Goal: Task Accomplishment & Management: Manage account settings

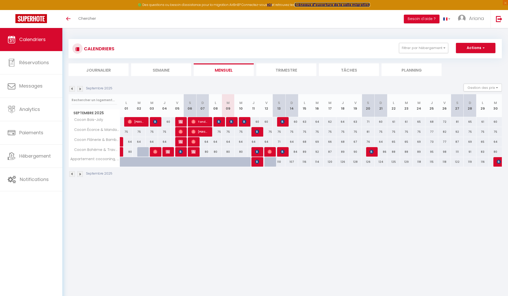
click at [353, 4] on strong "créneaux d'ouverture de la salle migration" at bounding box center [332, 5] width 75 height 4
click at [479, 47] on button "Actions" at bounding box center [476, 48] width 40 height 10
click at [414, 78] on div "CALENDRIERS Filtrer par hébergement Les Cocons De Joigny Cocon Bois-Joly Cocon …" at bounding box center [285, 108] width 433 height 148
click at [490, 89] on button "Gestion des prix" at bounding box center [483, 88] width 38 height 8
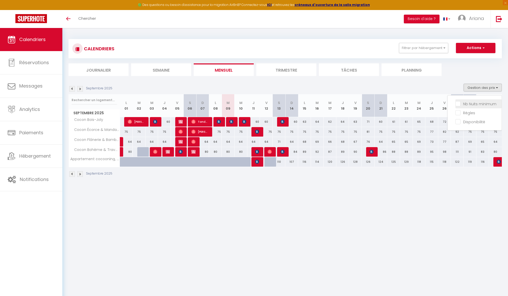
click at [463, 104] on input "Nb Nuits minimum" at bounding box center [478, 103] width 46 height 5
checkbox input "true"
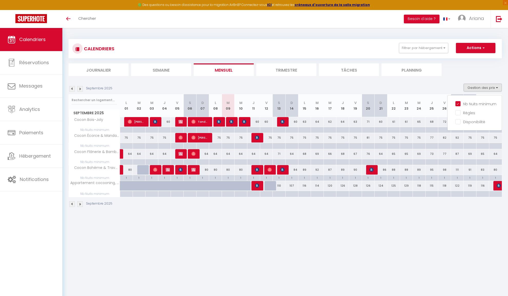
click at [187, 128] on div at bounding box center [189, 130] width 13 height 6
type input "Sam 06 Septembre 2025"
type input "Dim 07 Septembre 2025"
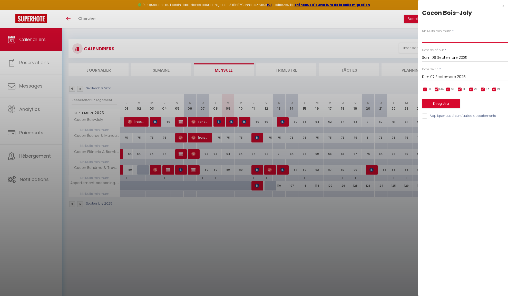
click at [449, 36] on input "text" at bounding box center [465, 37] width 86 height 9
click at [503, 5] on div "x" at bounding box center [461, 6] width 86 height 6
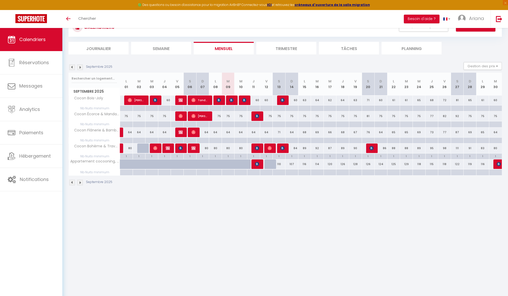
scroll to position [1, 0]
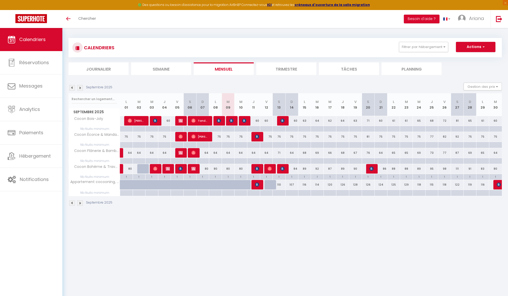
click at [200, 191] on div at bounding box center [202, 193] width 13 height 6
type input "Dim 07 Septembre 2025"
type input "Lun 08 Septembre 2025"
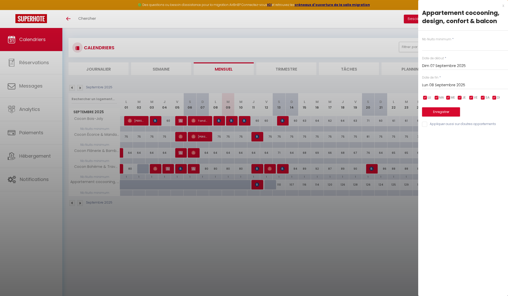
click at [444, 39] on label "Nb Nuits minimum" at bounding box center [436, 39] width 29 height 5
click at [442, 44] on input "text" at bounding box center [465, 46] width 86 height 9
type input "2"
click at [448, 83] on input "Lun 08 Septembre 2025" at bounding box center [465, 85] width 86 height 7
click at [496, 94] on span ">" at bounding box center [493, 94] width 11 height 10
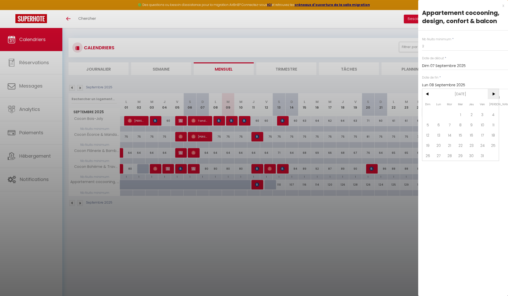
click at [496, 94] on span ">" at bounding box center [493, 94] width 11 height 10
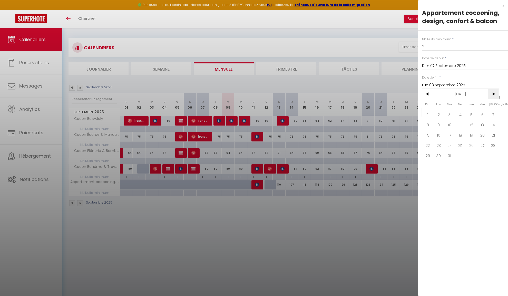
click at [496, 94] on span ">" at bounding box center [493, 94] width 11 height 10
click at [451, 156] on span "30" at bounding box center [449, 155] width 11 height 10
type input "Mar 30 Juin 2026"
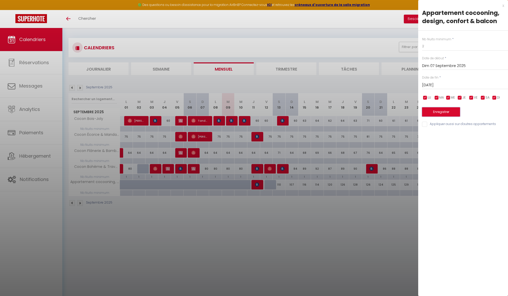
click at [450, 112] on button "Enregistrer" at bounding box center [441, 111] width 38 height 9
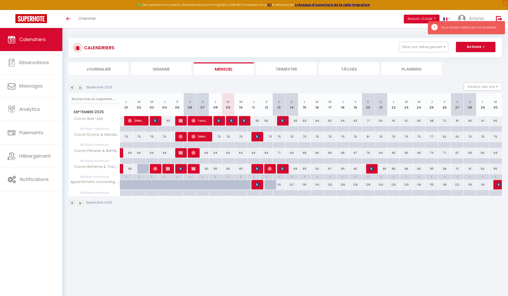
click at [212, 191] on div at bounding box center [215, 193] width 13 height 6
type input "Lun 08 Septembre 2025"
type input "[DATE]"
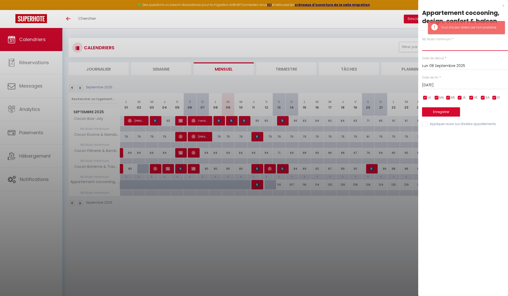
click at [440, 50] on input "text" at bounding box center [465, 46] width 86 height 9
type input "2"
click at [439, 84] on input "[DATE]" at bounding box center [465, 85] width 86 height 7
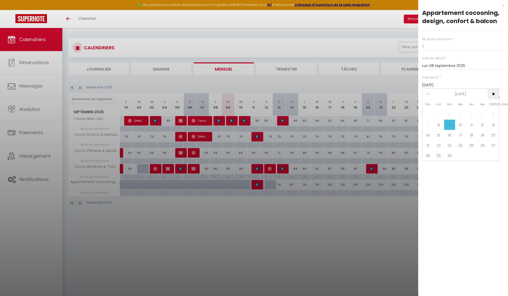
click at [495, 94] on span ">" at bounding box center [493, 94] width 11 height 10
click at [490, 154] on span "31" at bounding box center [493, 155] width 11 height 10
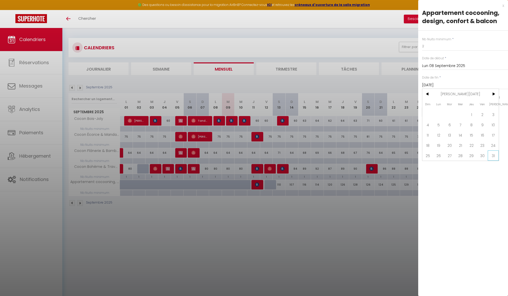
type input "Sam 31 Janvier 2026"
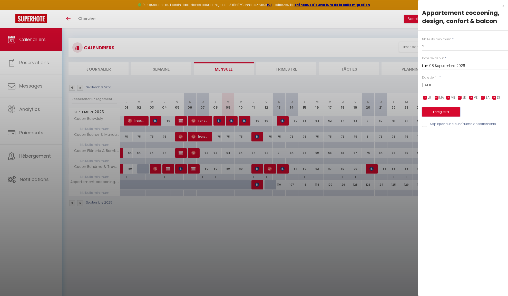
click at [448, 113] on button "Enregistrer" at bounding box center [441, 111] width 38 height 9
